Goal: Task Accomplishment & Management: Manage account settings

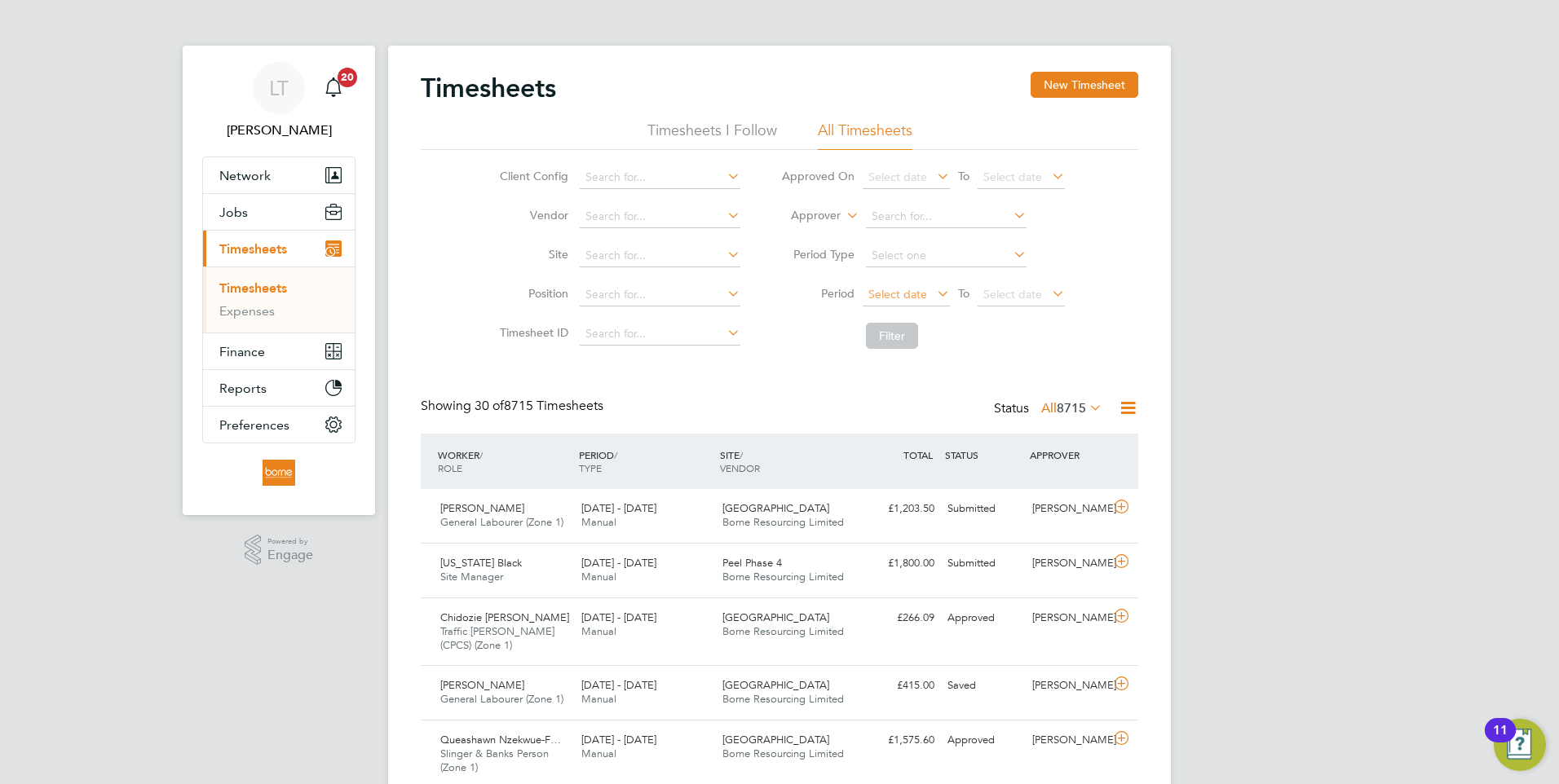
click at [923, 297] on span "Select date" at bounding box center [897, 295] width 59 height 15
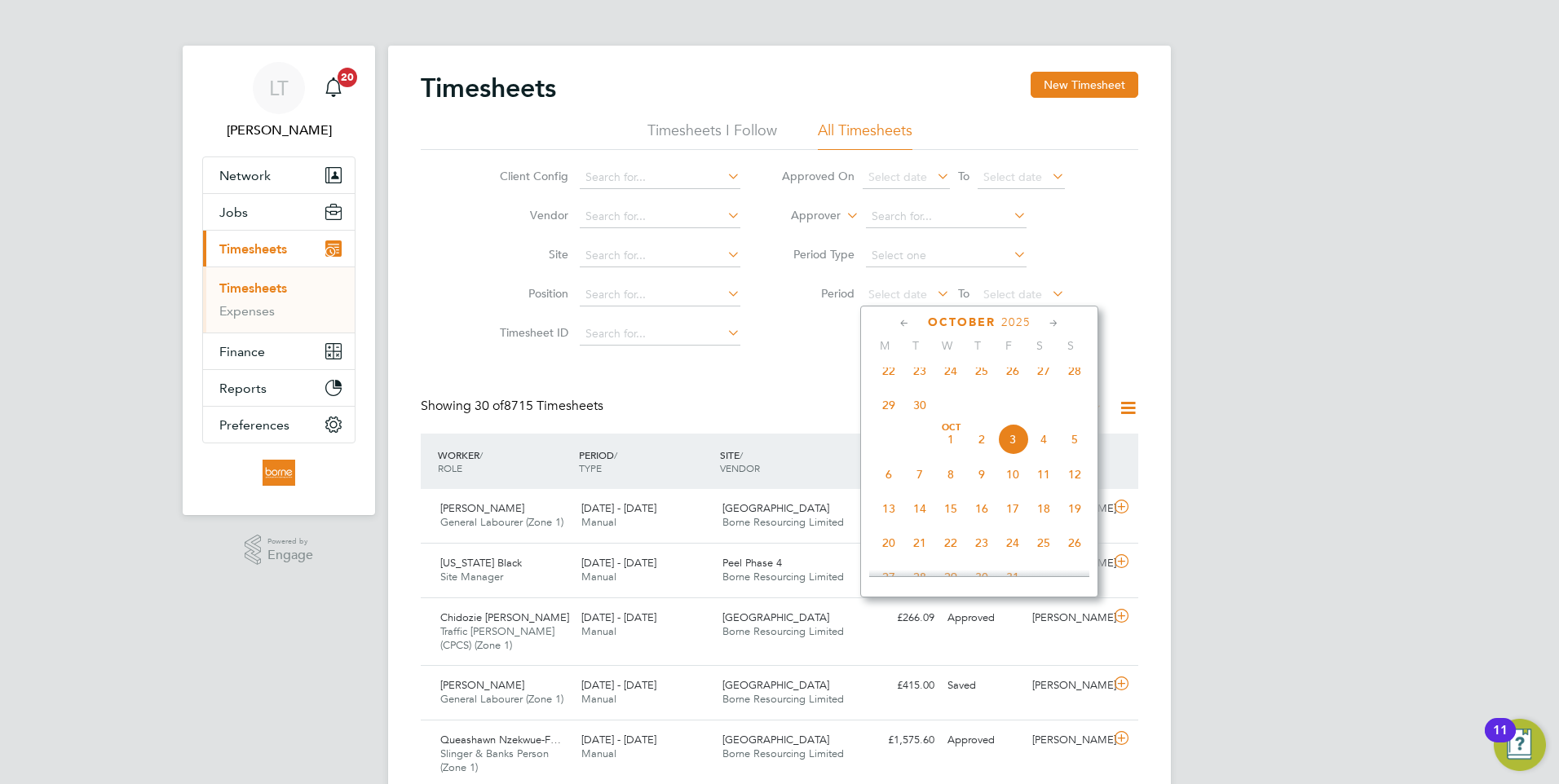
click at [890, 386] on span "22" at bounding box center [889, 371] width 31 height 31
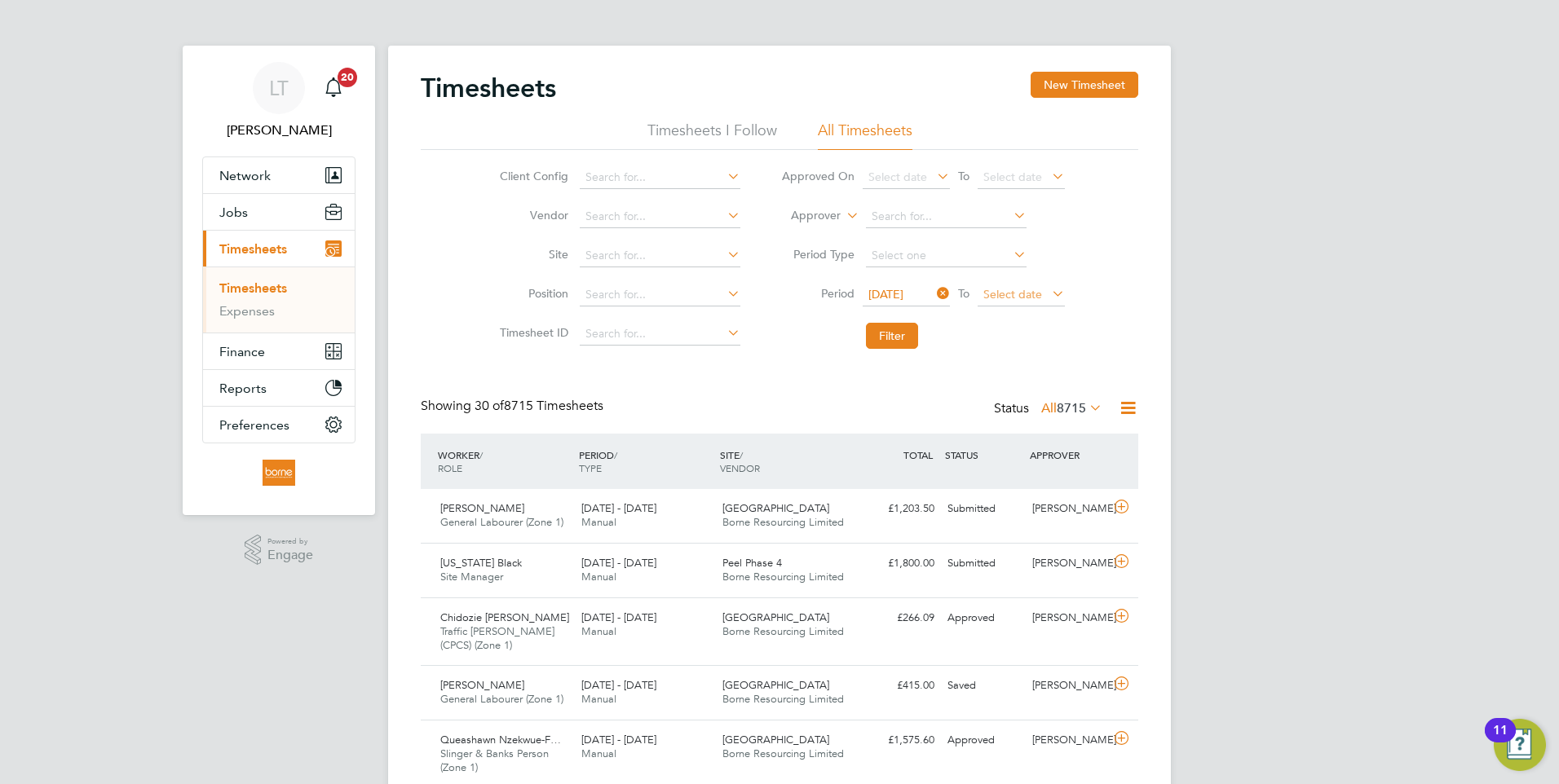
drag, startPoint x: 1042, startPoint y: 293, endPoint x: 1044, endPoint y: 318, distance: 25.1
click at [1042, 294] on span "Select date" at bounding box center [1022, 295] width 87 height 22
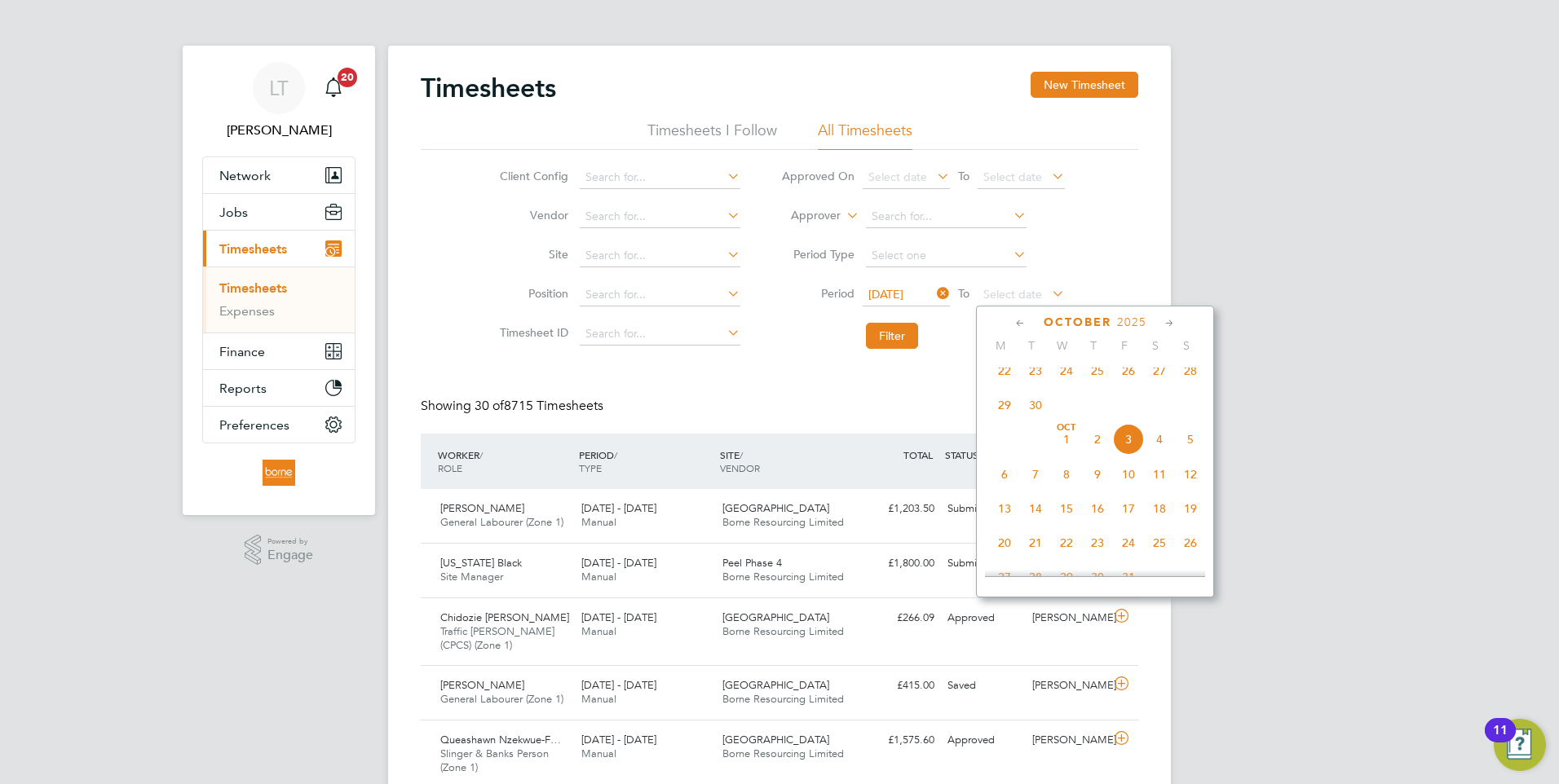
click at [1193, 382] on span "28" at bounding box center [1190, 371] width 31 height 31
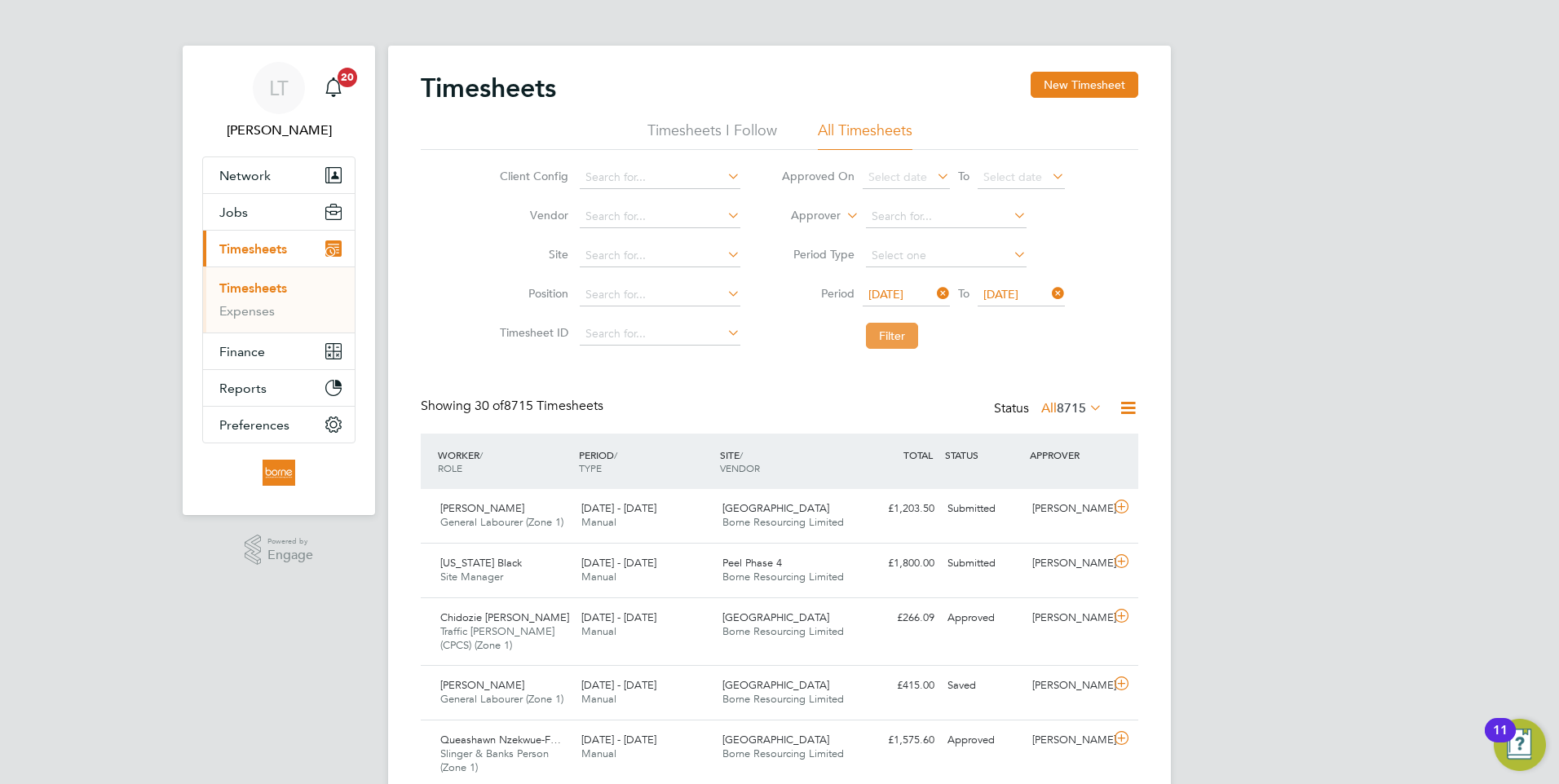
click at [898, 331] on button "Filter" at bounding box center [892, 335] width 53 height 26
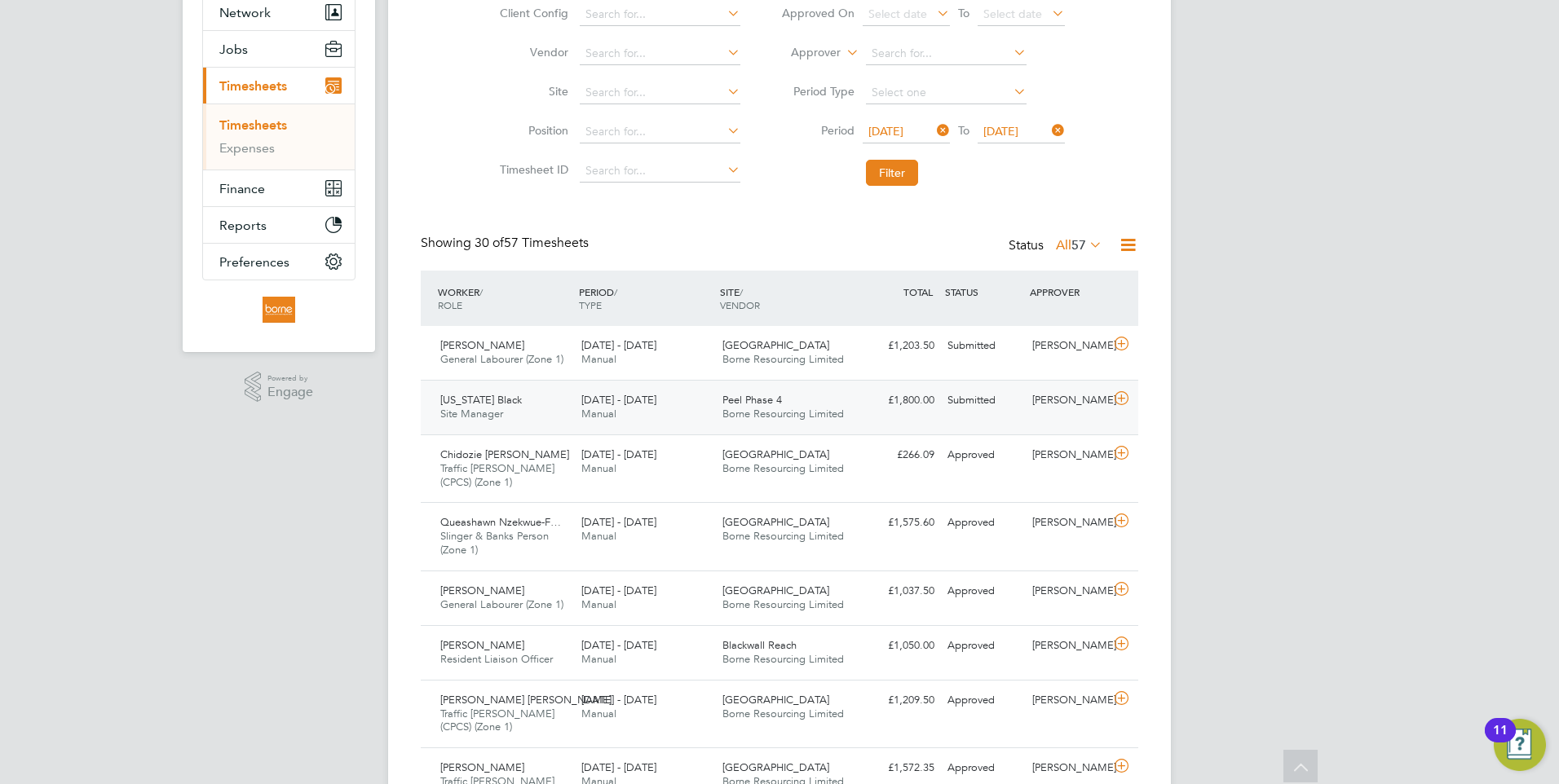
click at [785, 415] on span "Borne Resourcing Limited" at bounding box center [783, 413] width 121 height 14
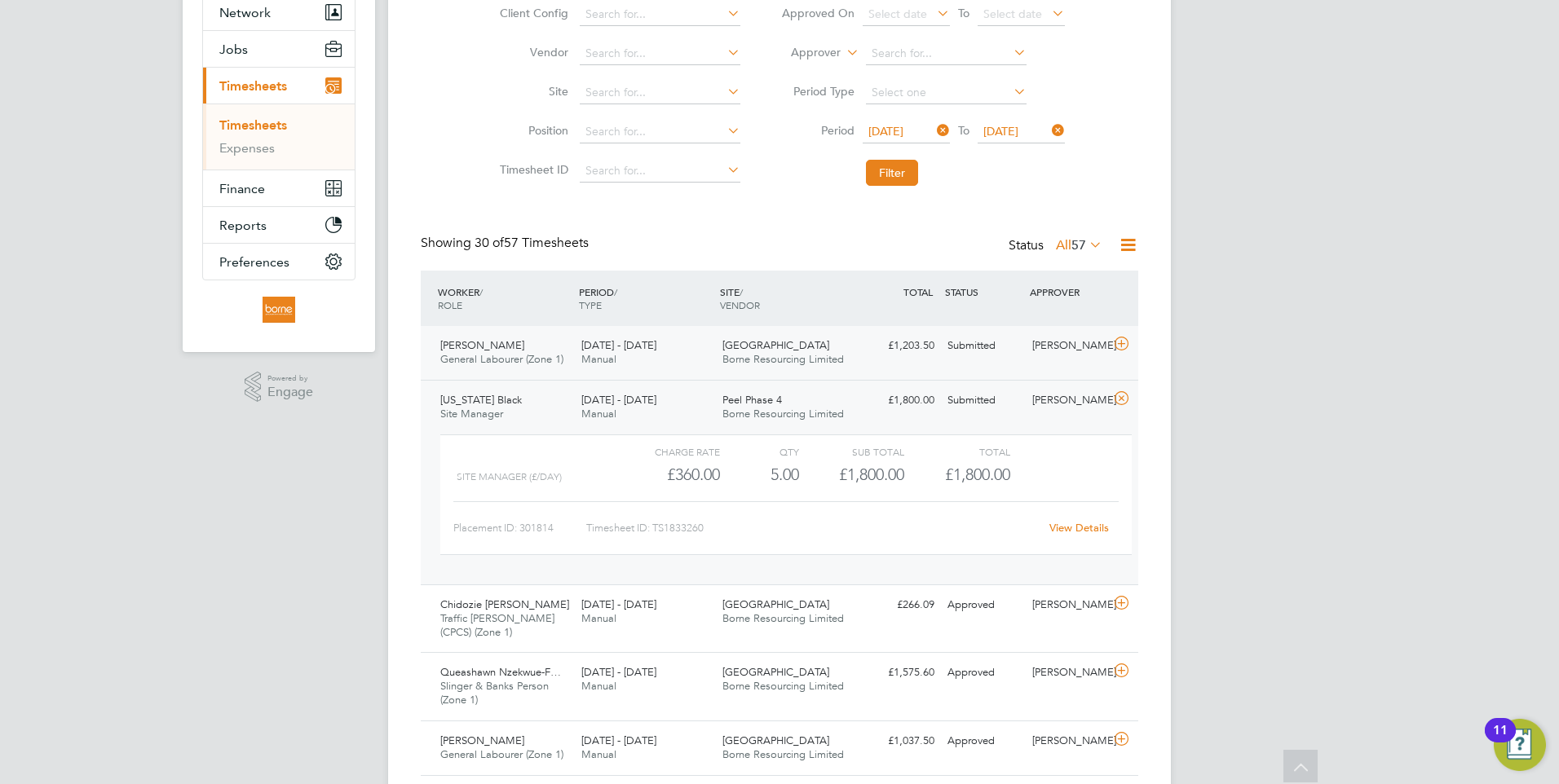
click at [774, 363] on span "Borne Resourcing Limited" at bounding box center [783, 359] width 121 height 14
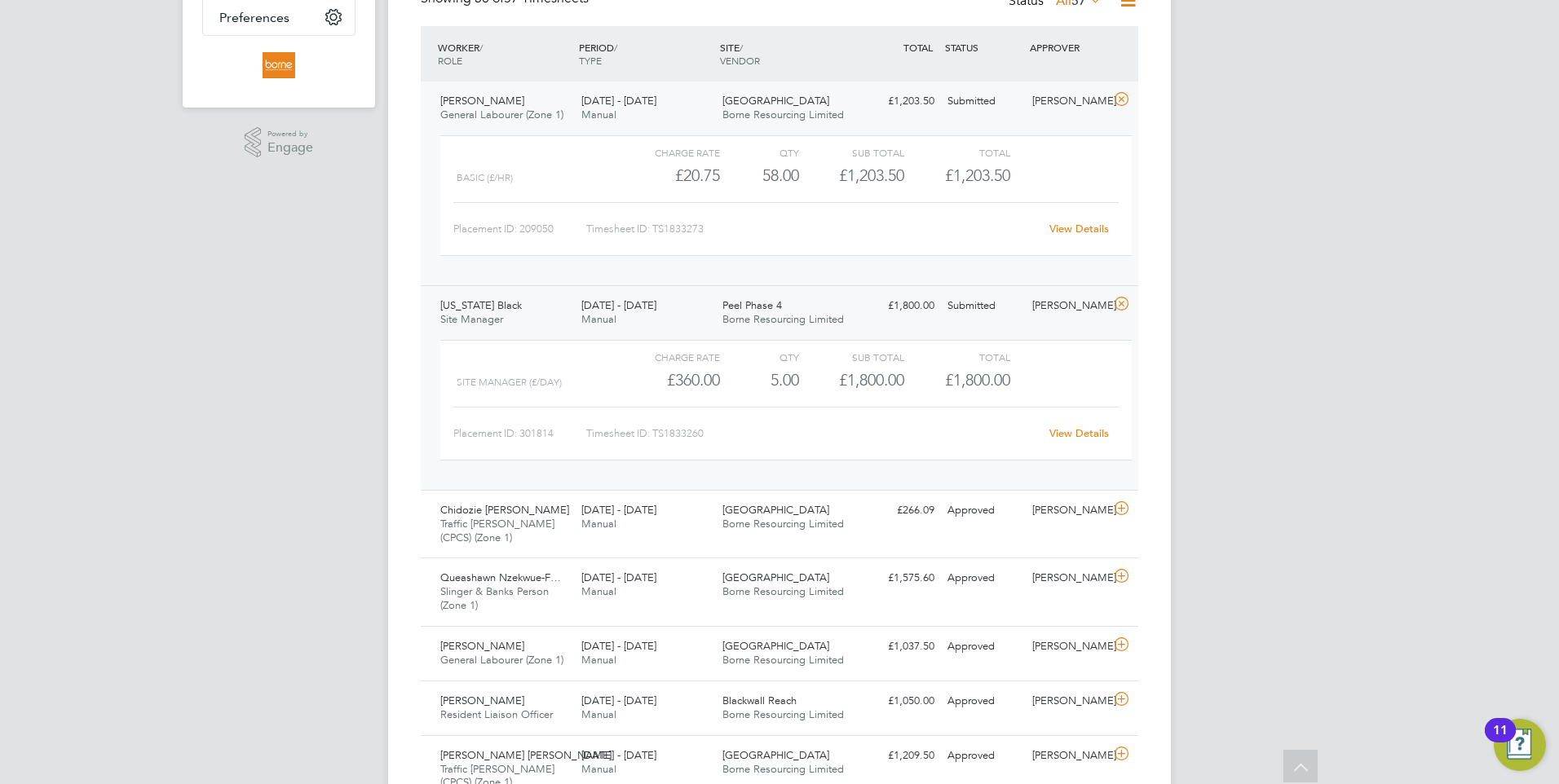
scroll to position [489, 0]
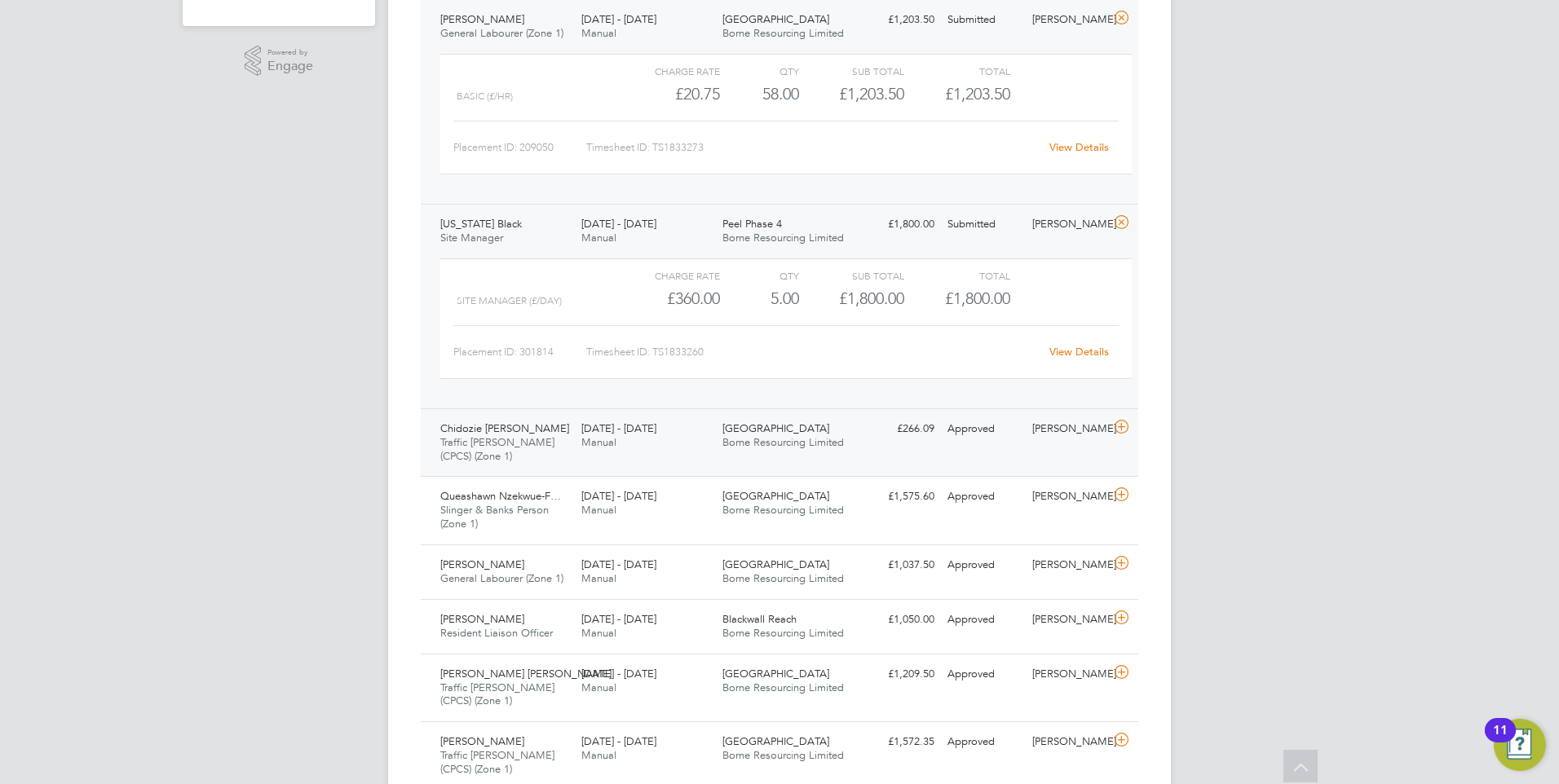
click at [792, 447] on span "Borne Resourcing Limited" at bounding box center [783, 441] width 121 height 14
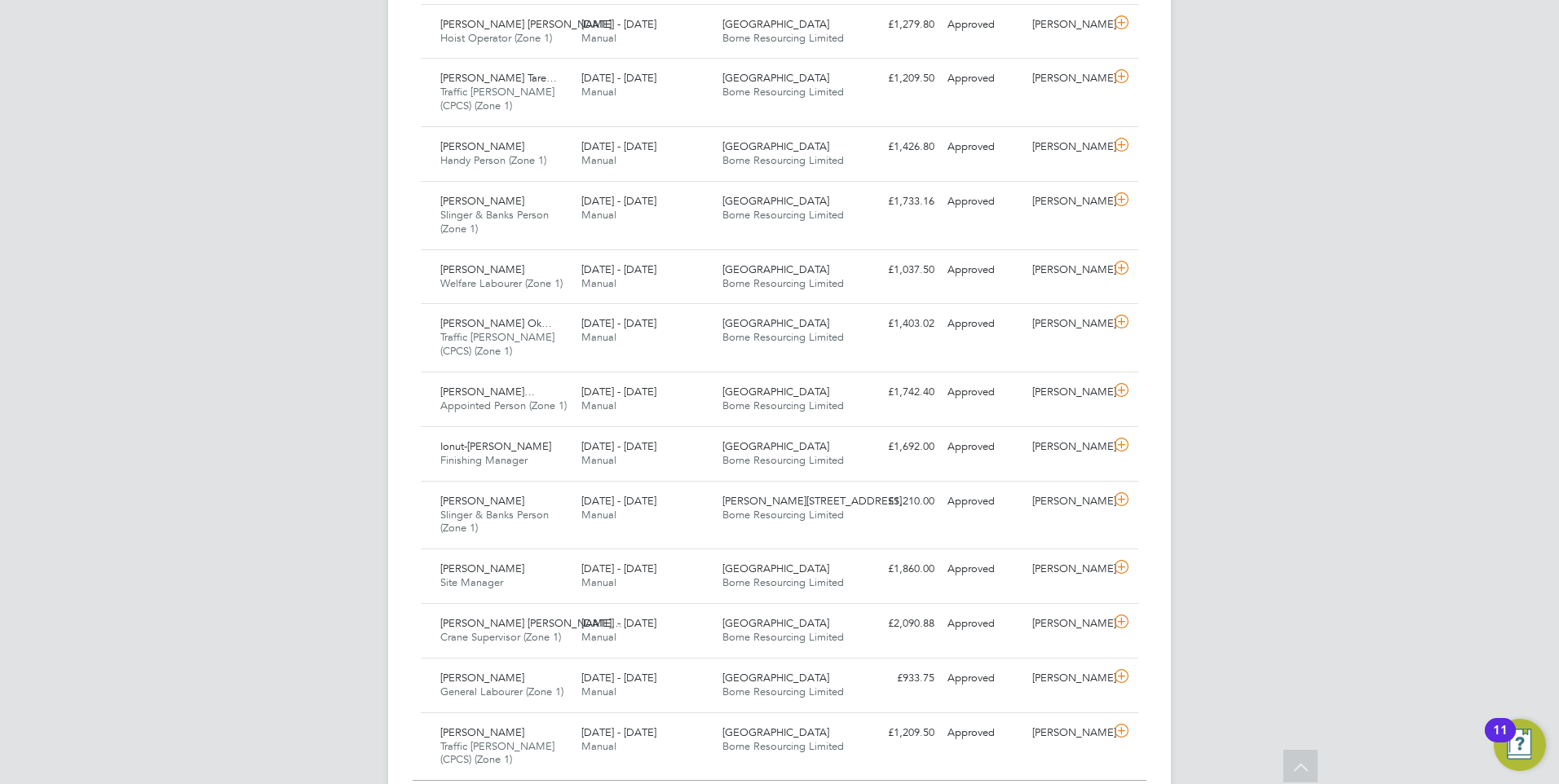
scroll to position [2061, 0]
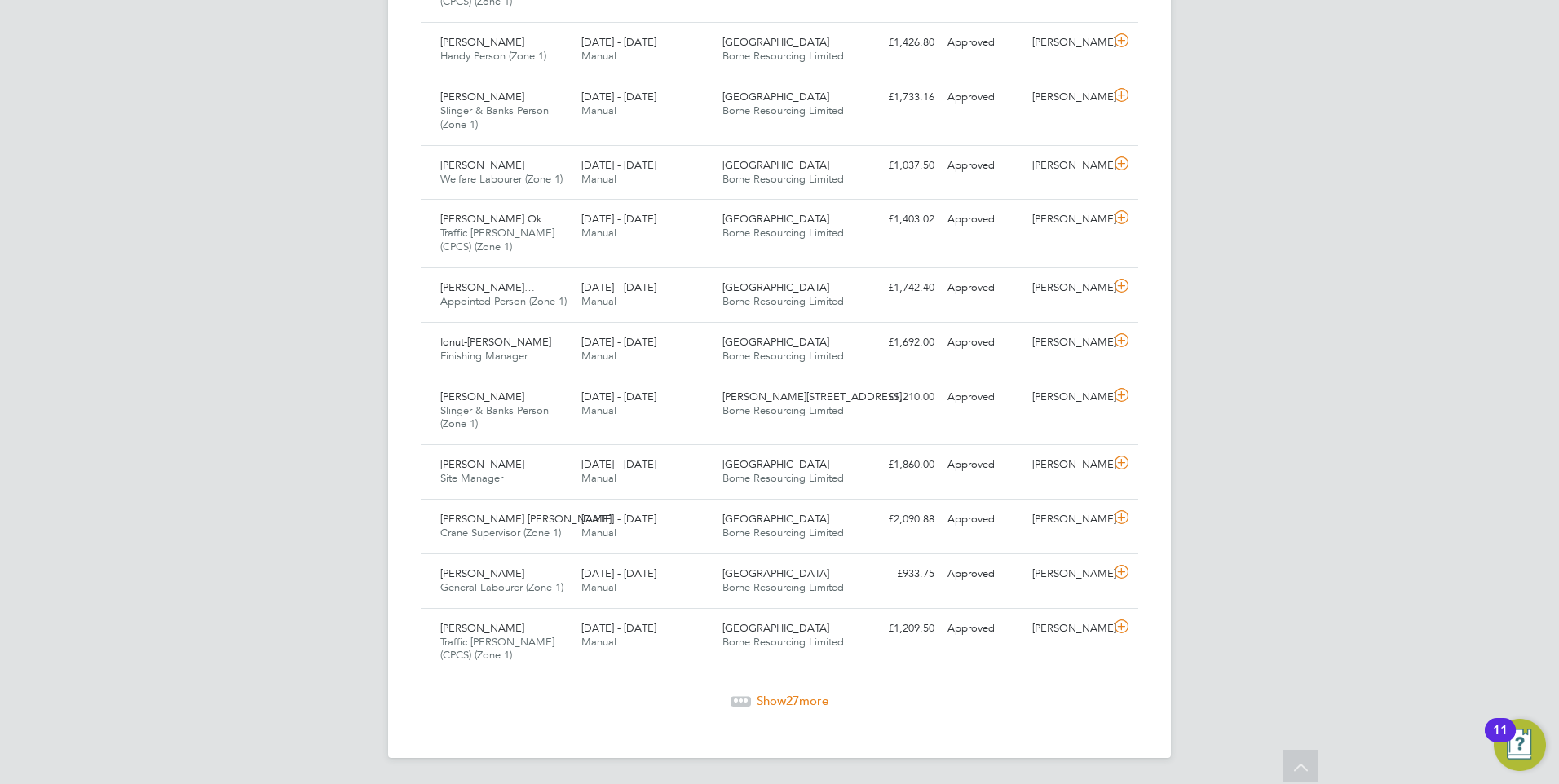
click at [789, 703] on span "27" at bounding box center [792, 701] width 13 height 15
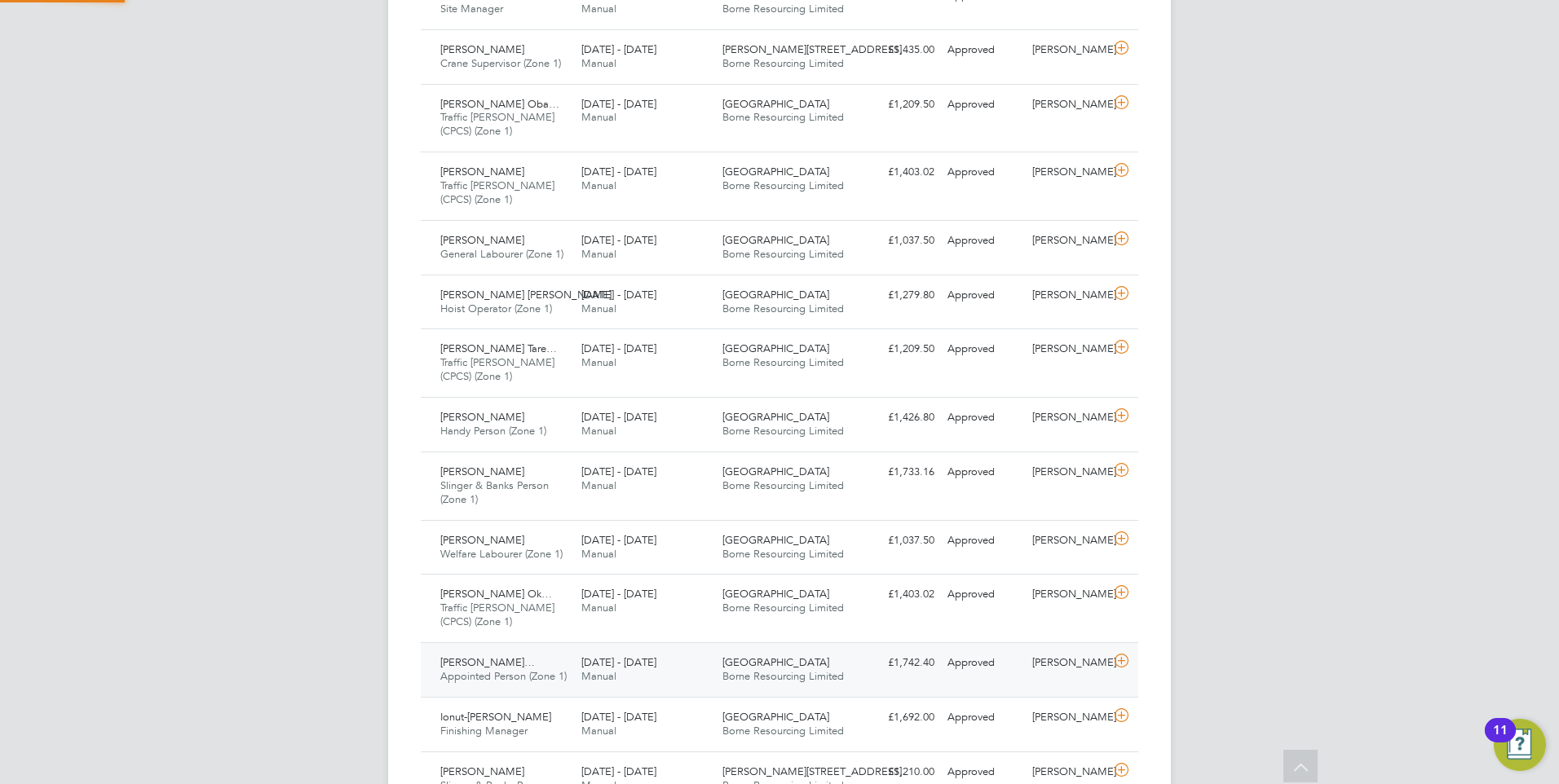
scroll to position [8, 8]
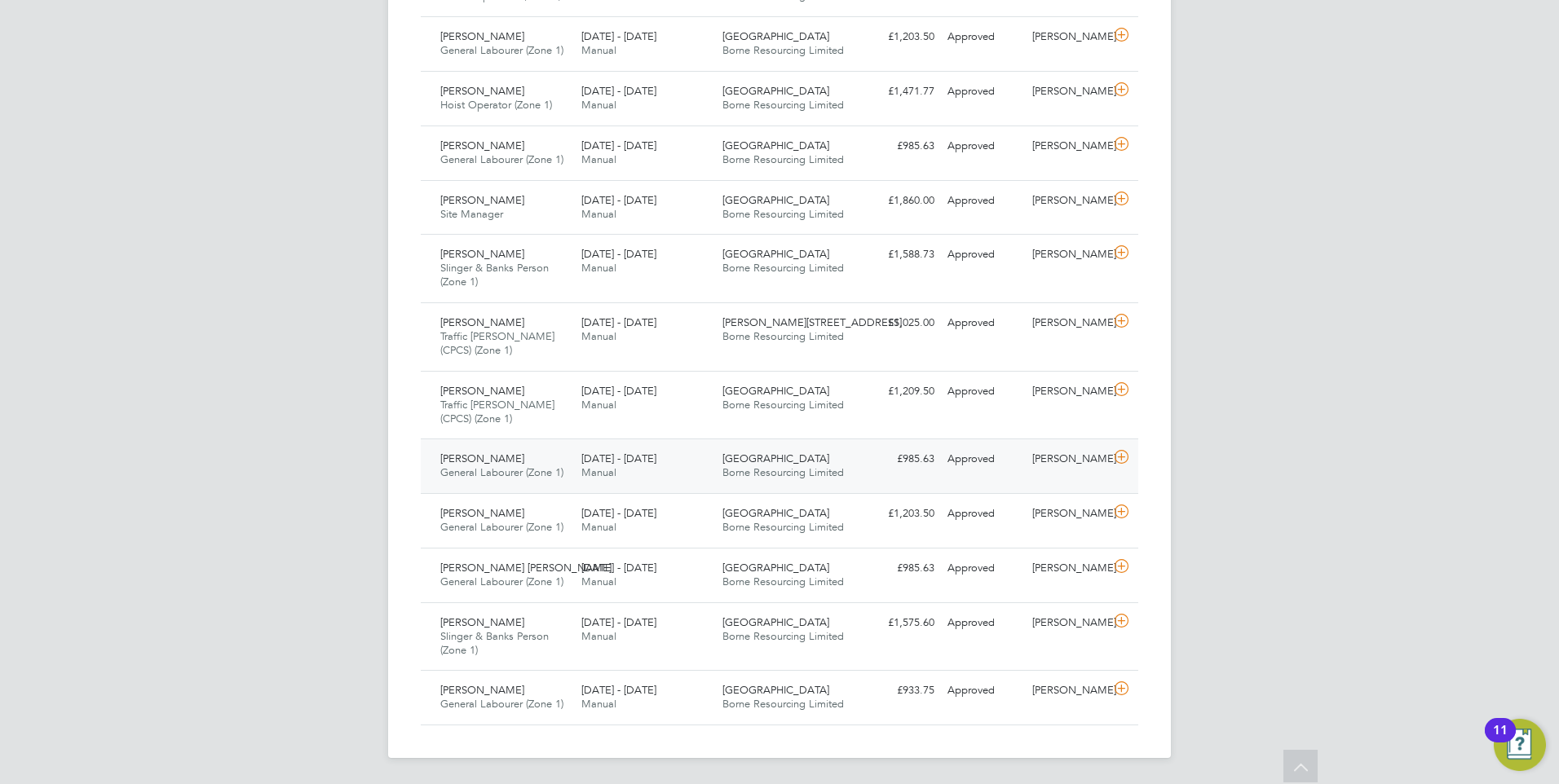
click at [800, 458] on div "Northwick Park Borne Resourcing Limited" at bounding box center [787, 466] width 141 height 41
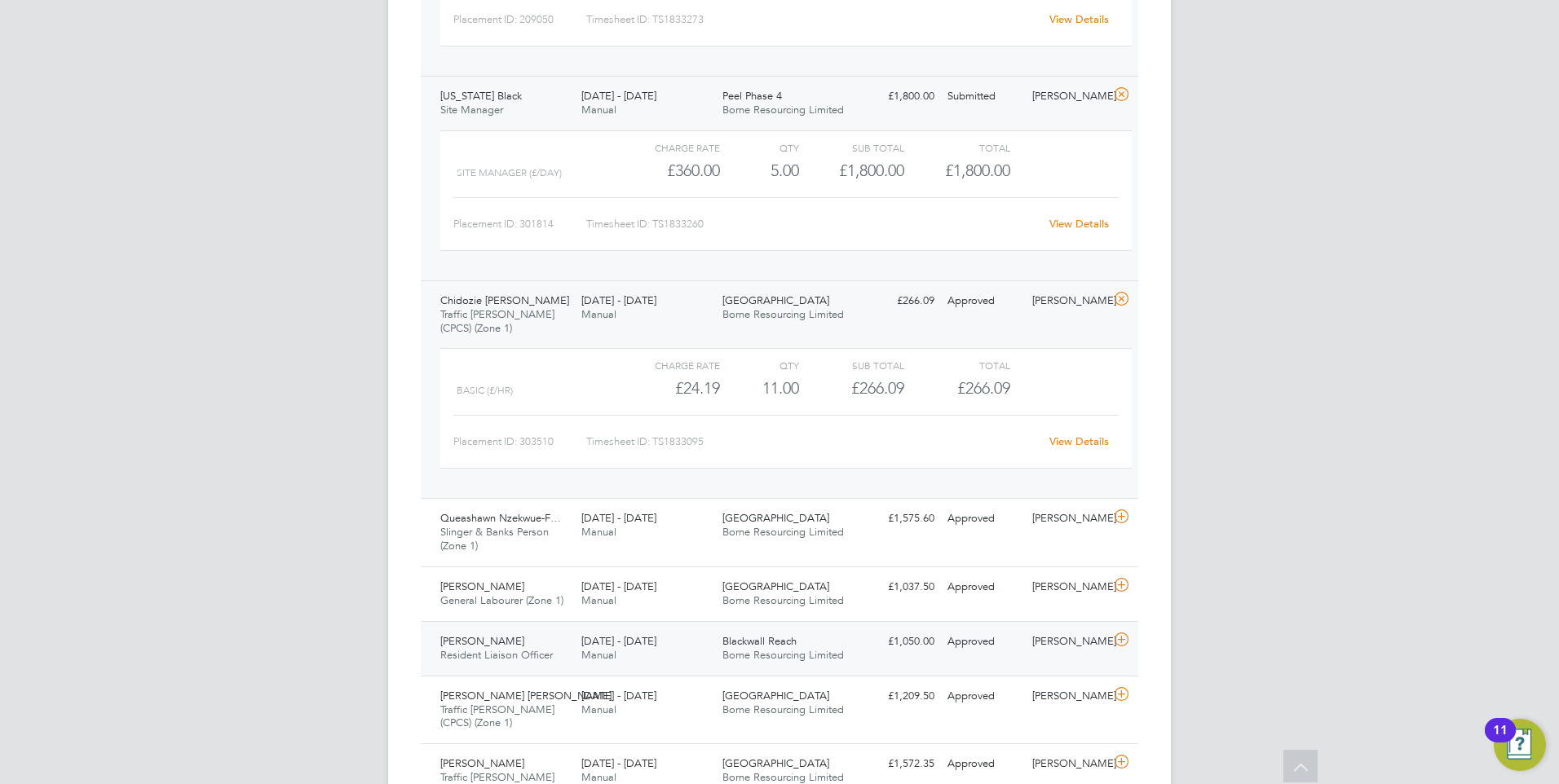
scroll to position [373, 0]
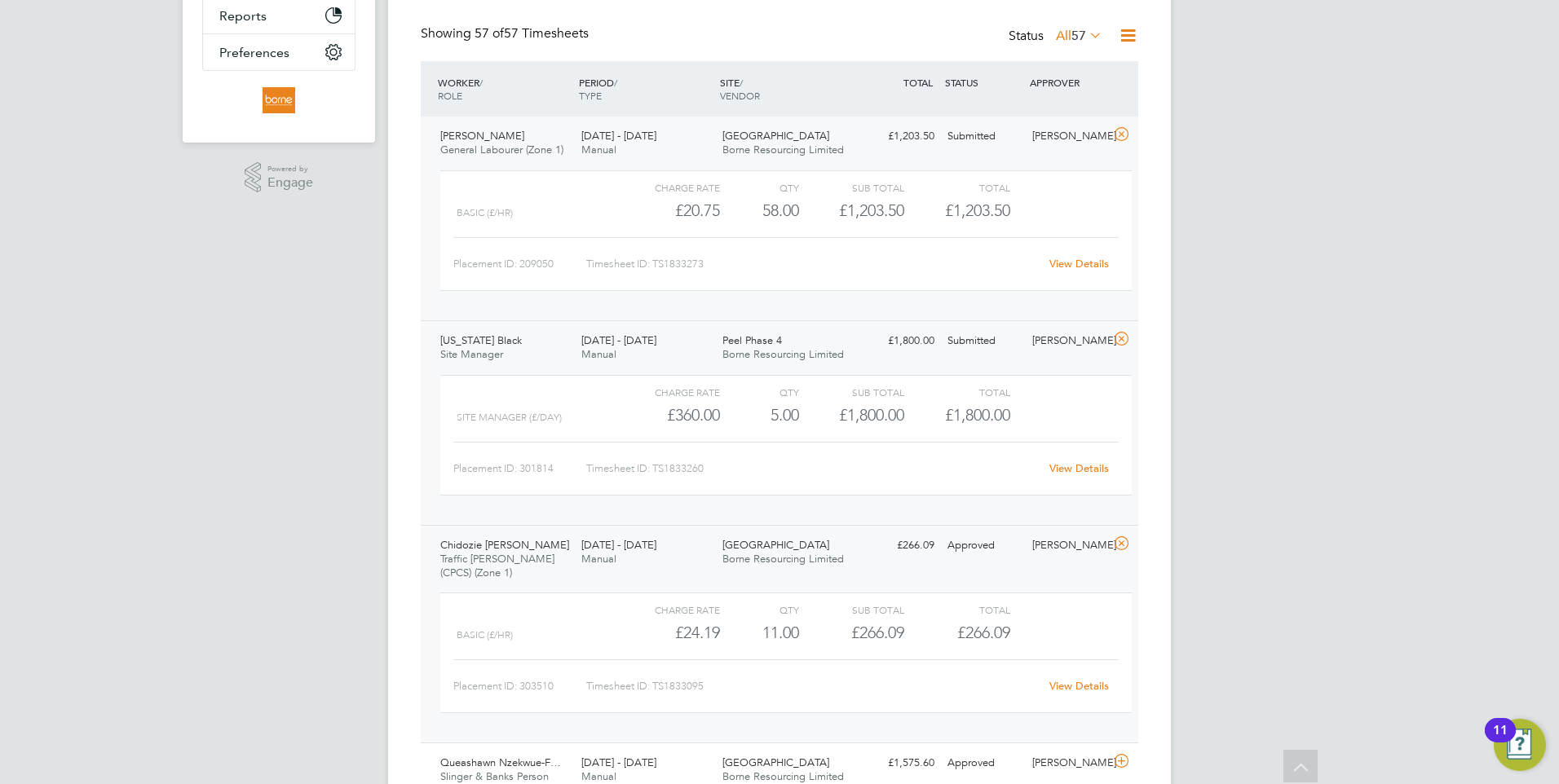
click at [594, 330] on div "22 - 28 Sep 2025 Manual" at bounding box center [645, 348] width 141 height 41
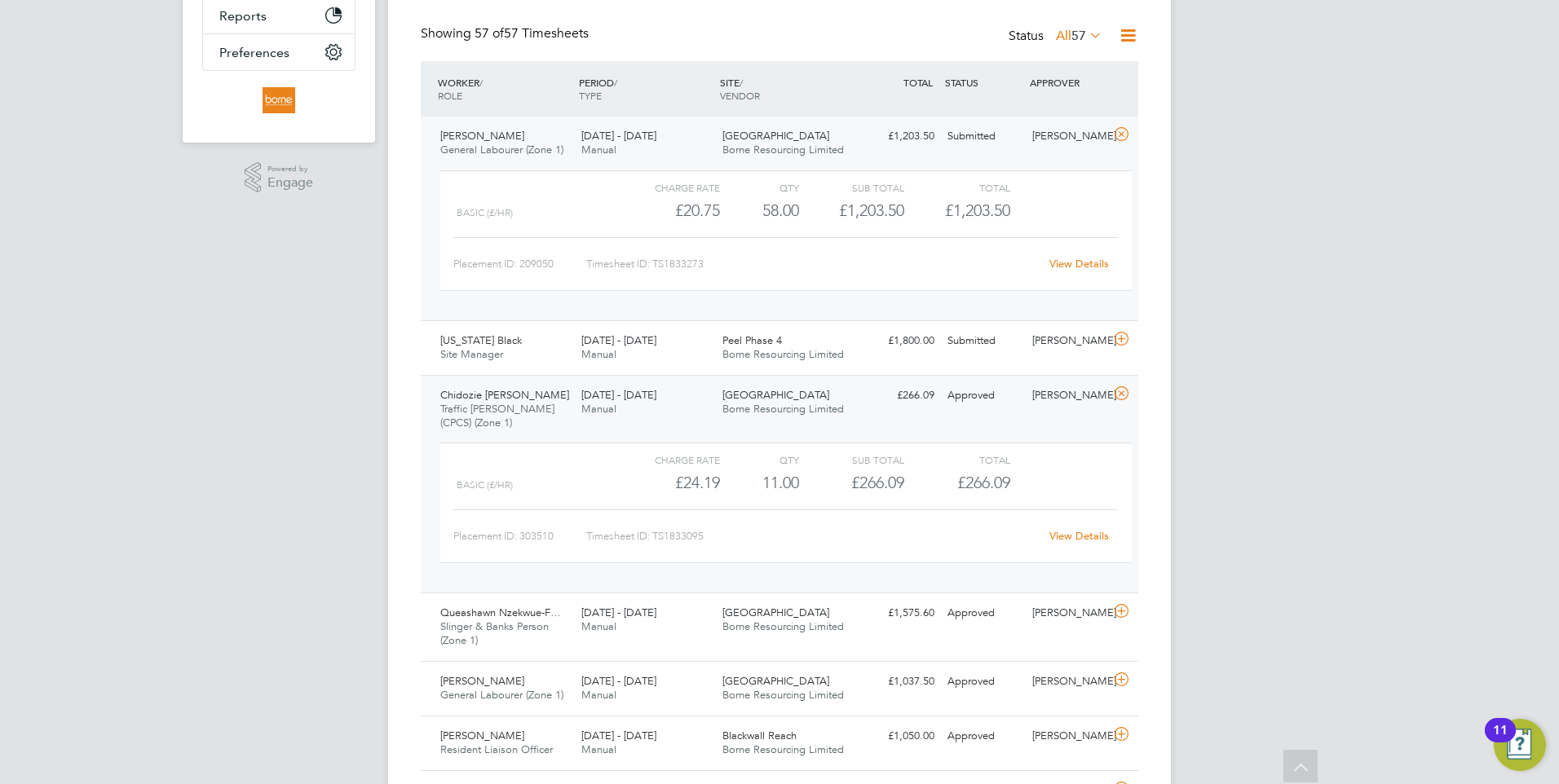
scroll to position [0, 0]
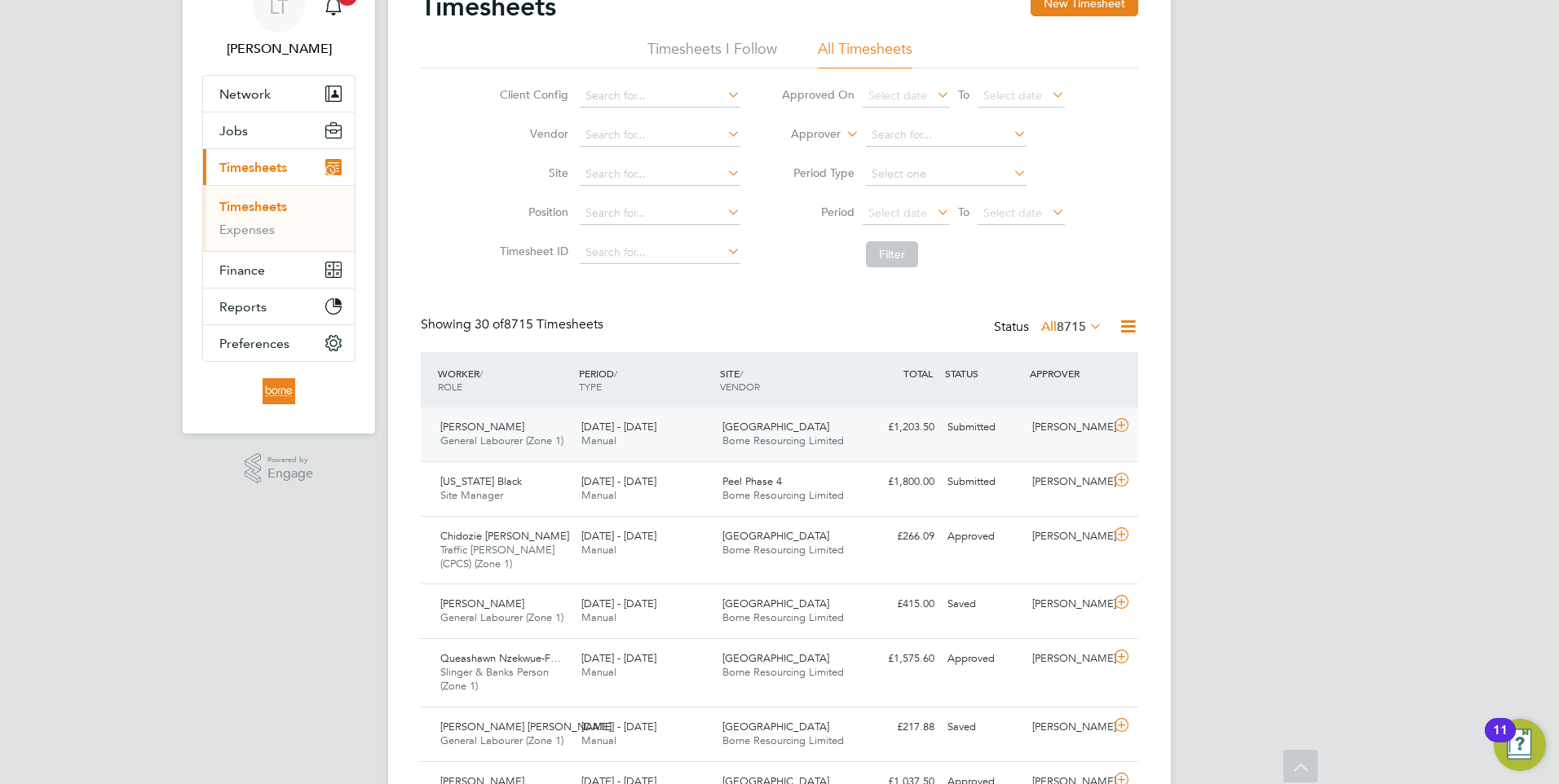
click at [989, 438] on div "Submitted" at bounding box center [983, 428] width 85 height 27
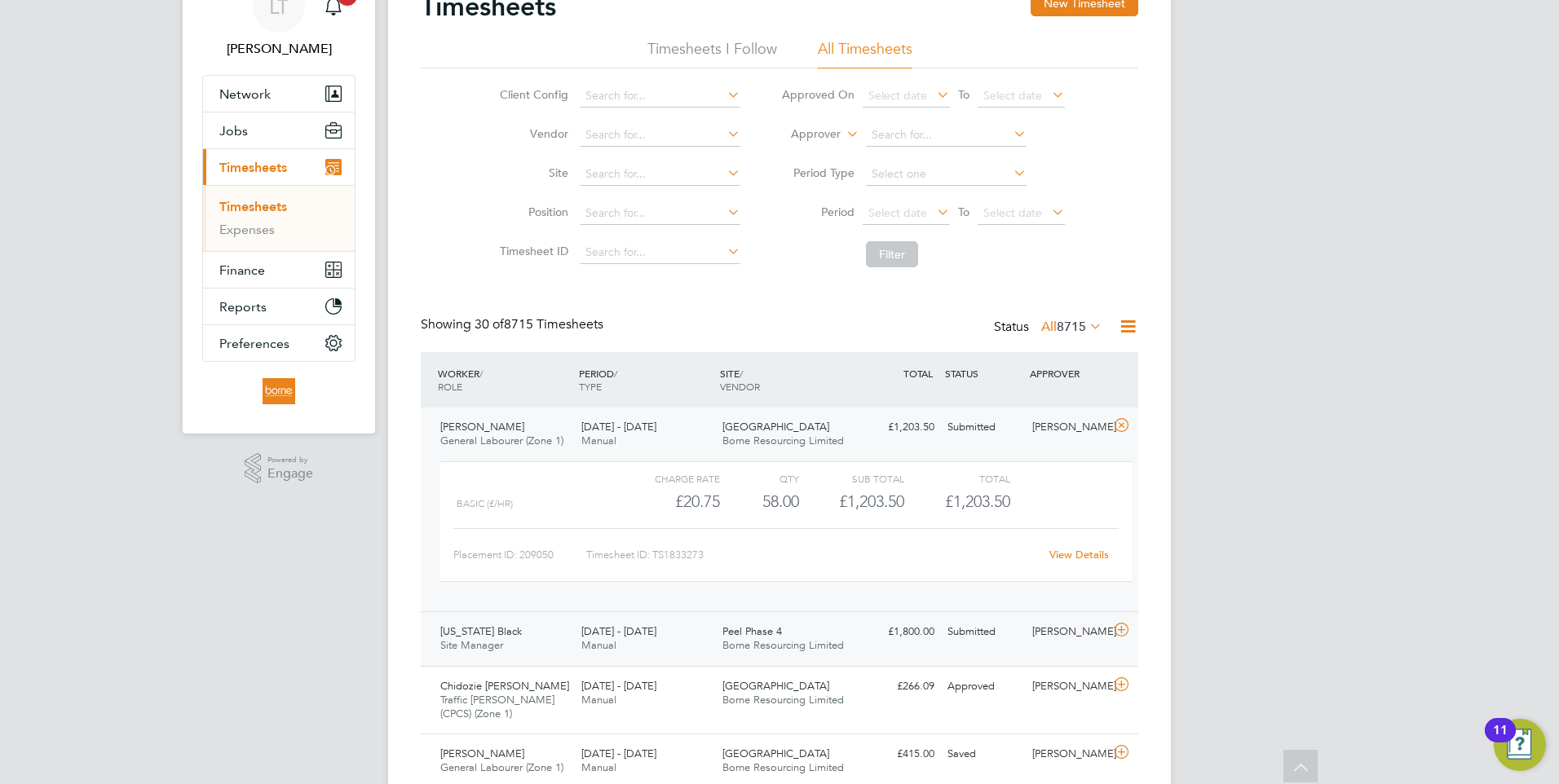
click at [966, 639] on div "Submitted" at bounding box center [983, 633] width 85 height 27
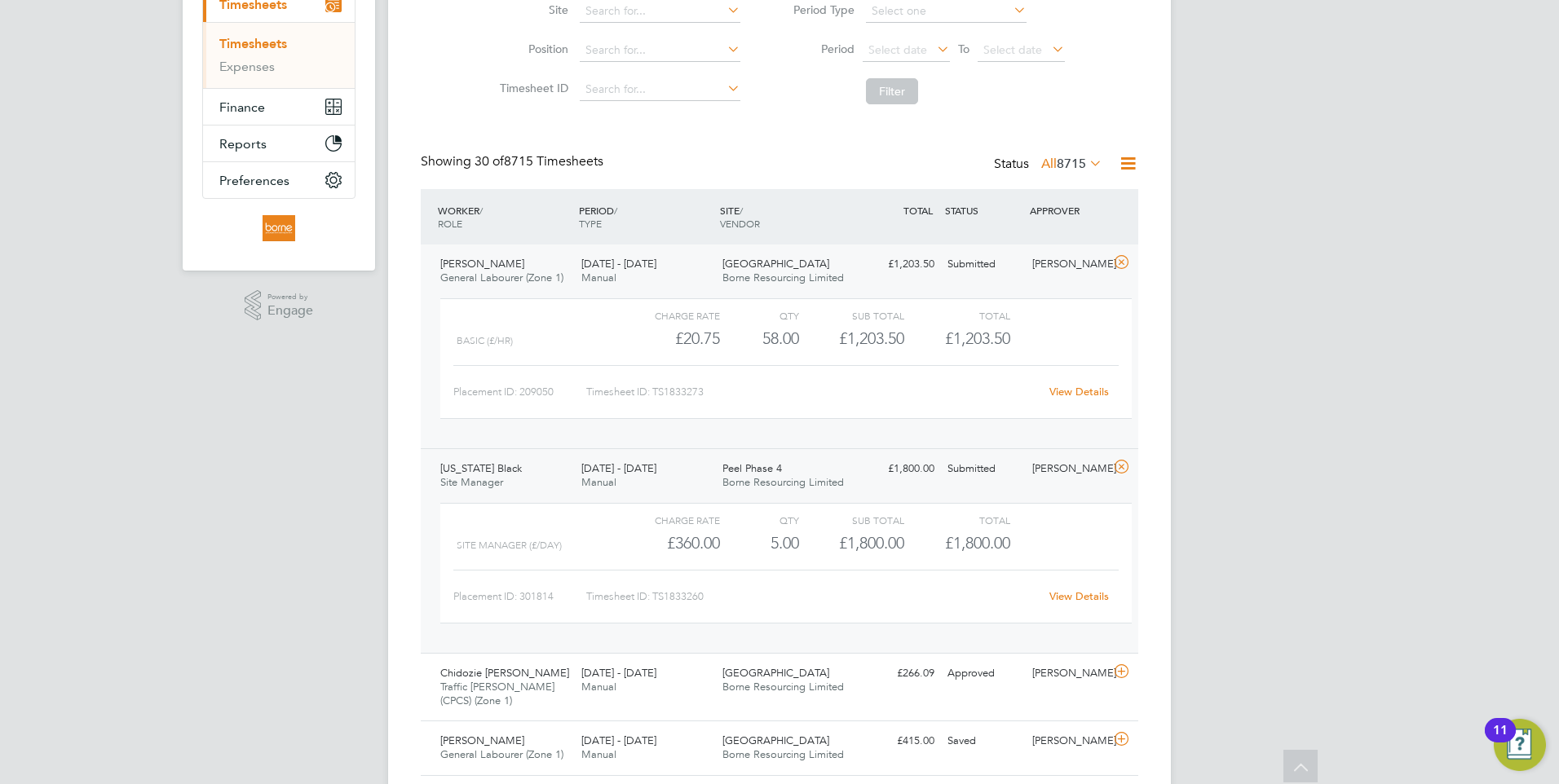
click at [540, 336] on div "Basic (£/HR)" at bounding box center [536, 342] width 159 height 27
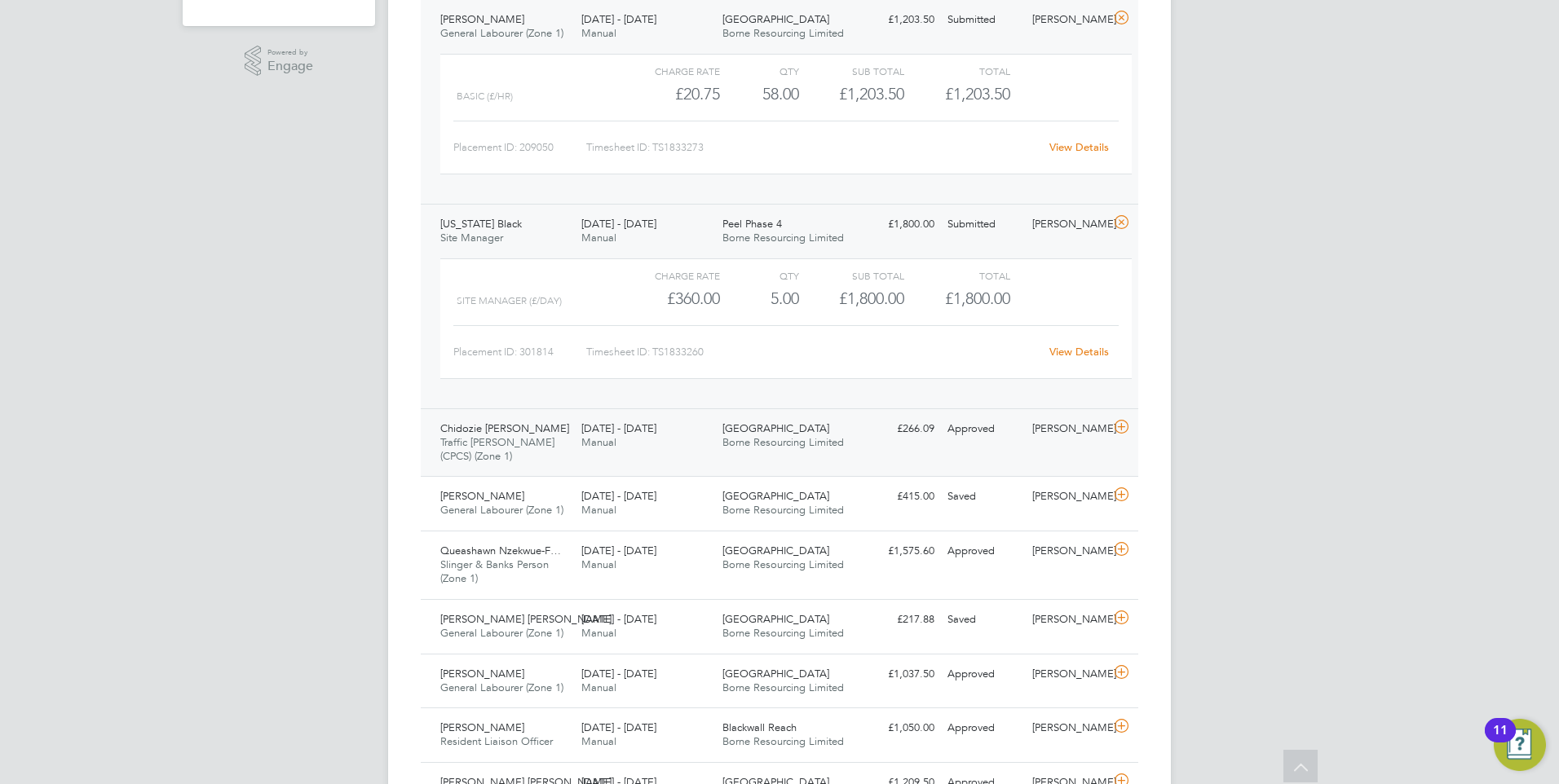
click at [768, 439] on span "Borne Resourcing Limited" at bounding box center [783, 441] width 121 height 14
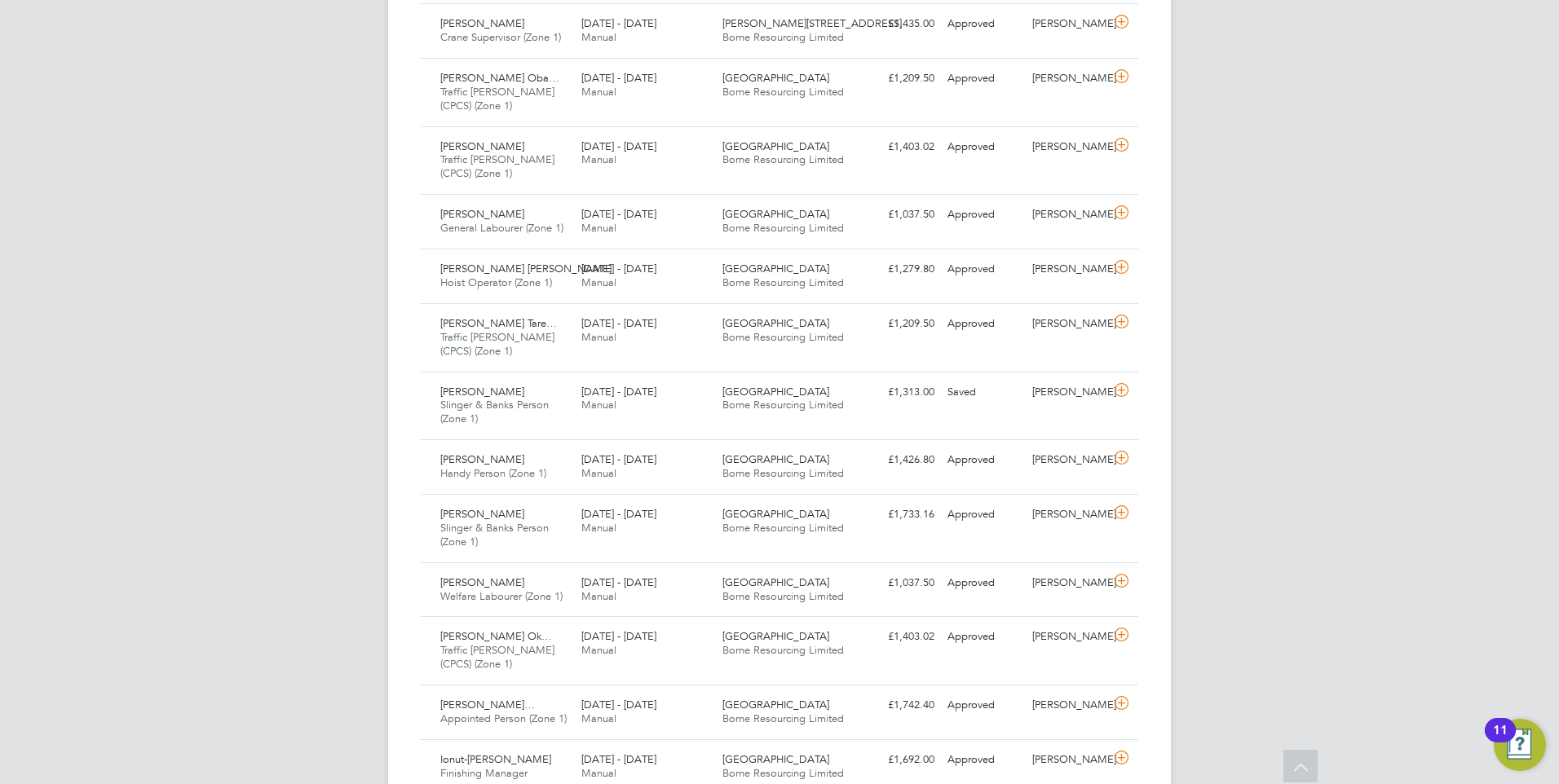
scroll to position [2061, 0]
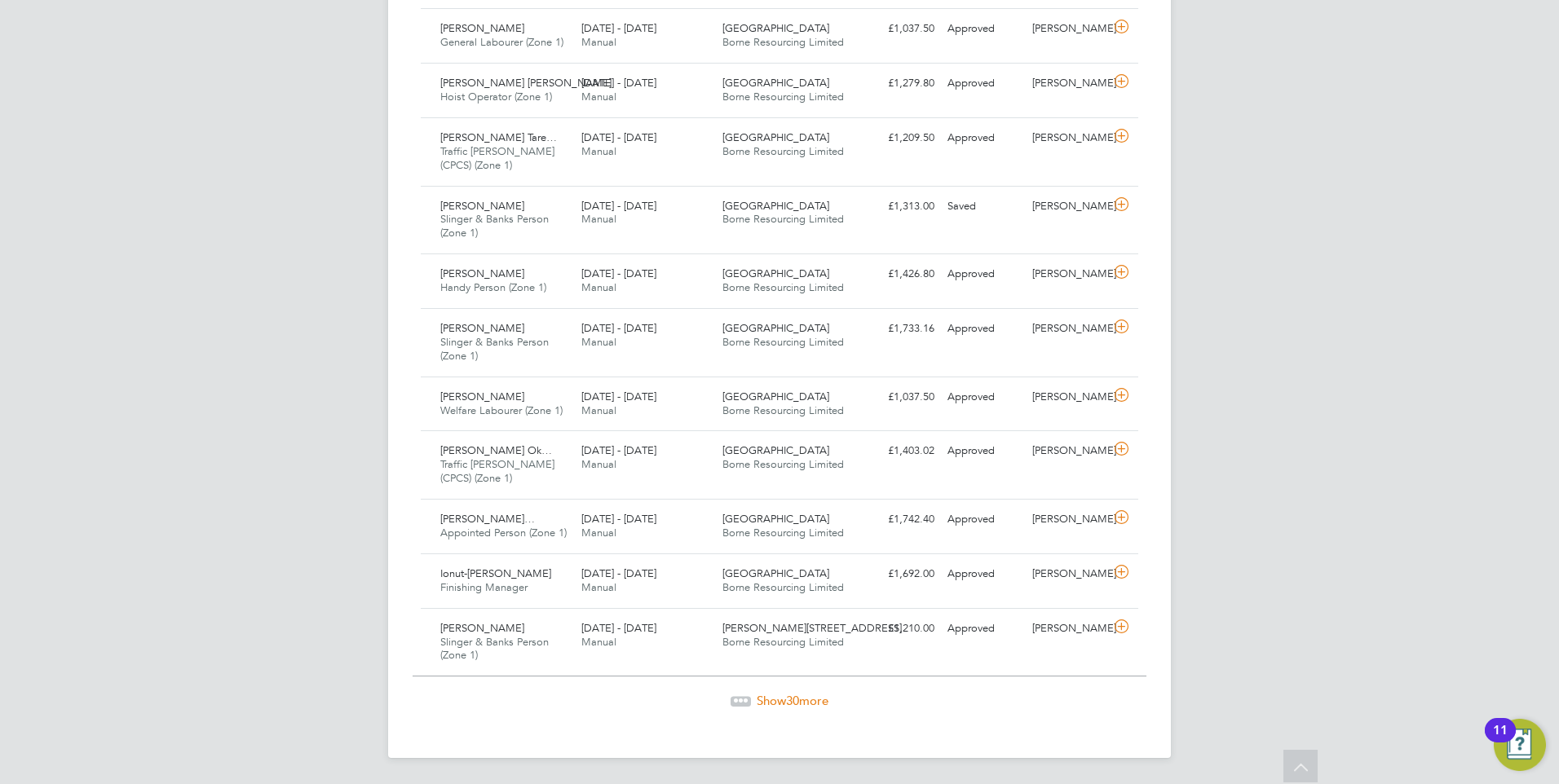
click at [789, 702] on span "30" at bounding box center [792, 701] width 13 height 15
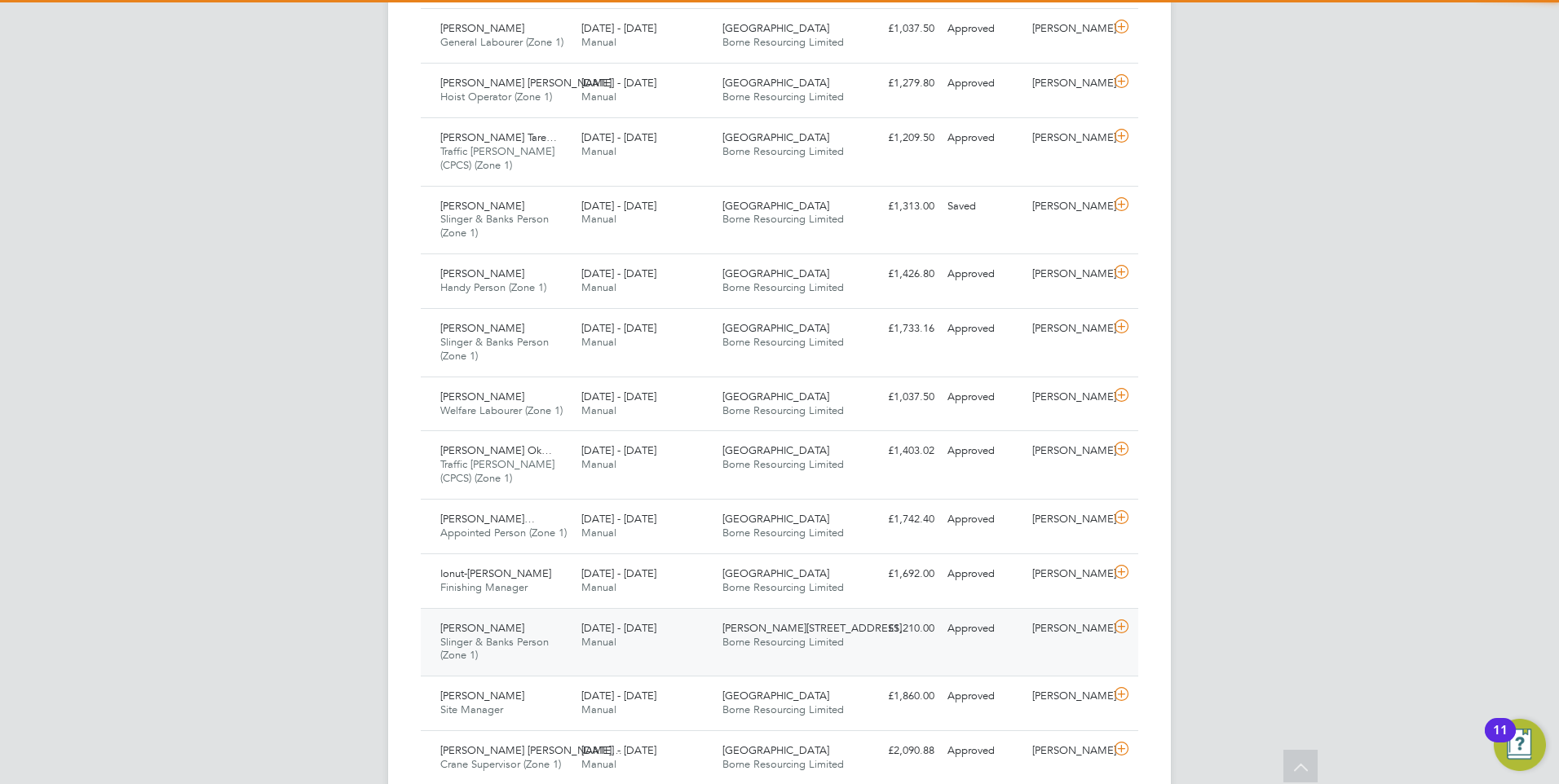
scroll to position [42, 142]
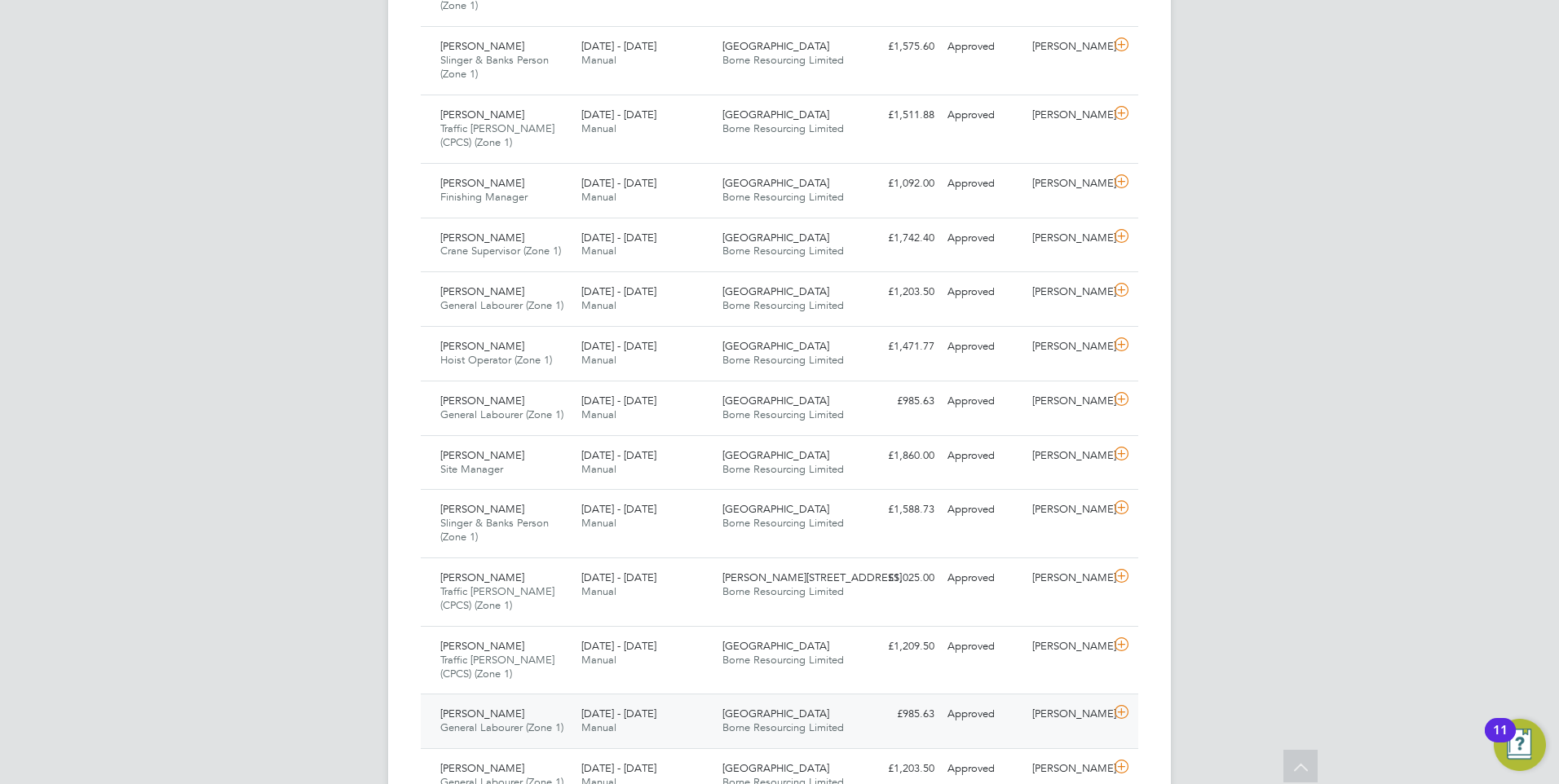
click at [712, 719] on div "22 - 28 Sep 2025 Manual" at bounding box center [645, 721] width 141 height 41
